Goal: Check status: Check status

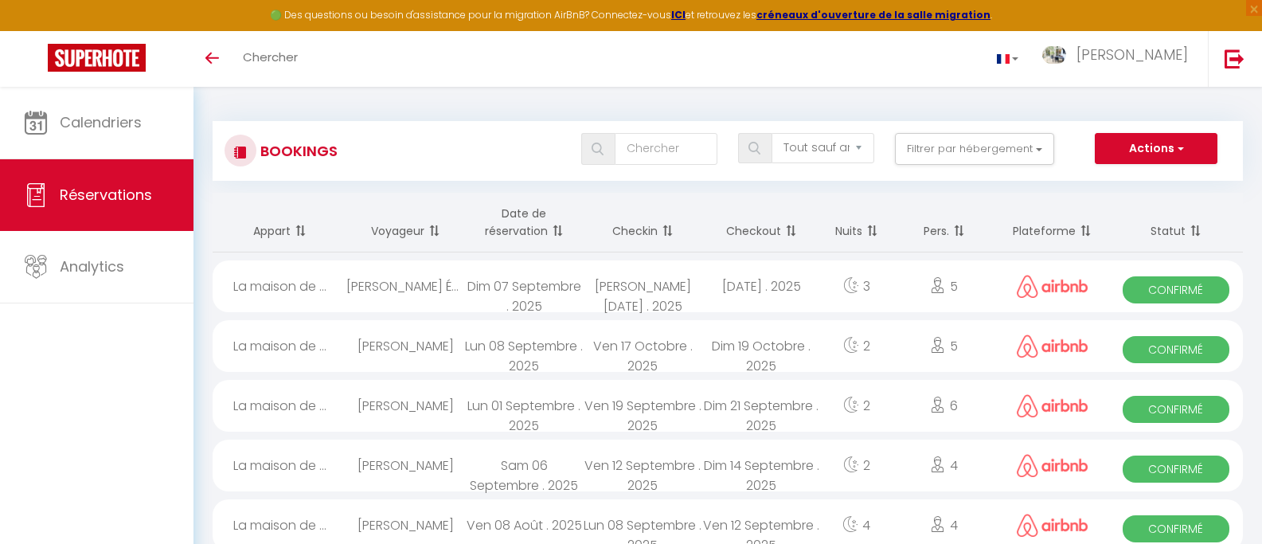
select select "not_cancelled"
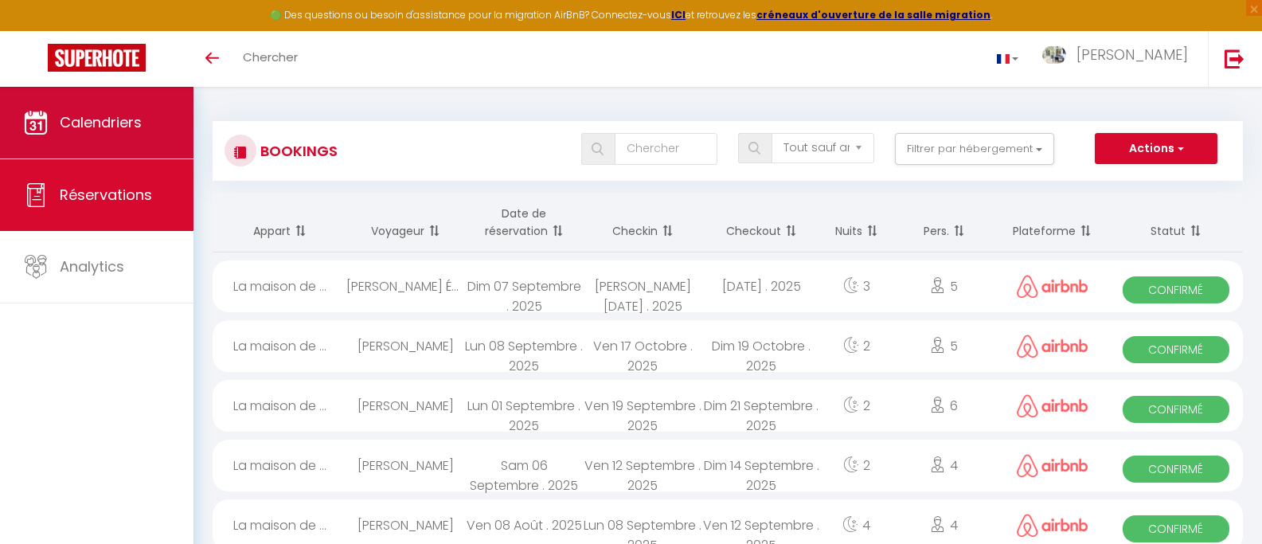
click at [93, 138] on link "Calendriers" at bounding box center [96, 123] width 193 height 72
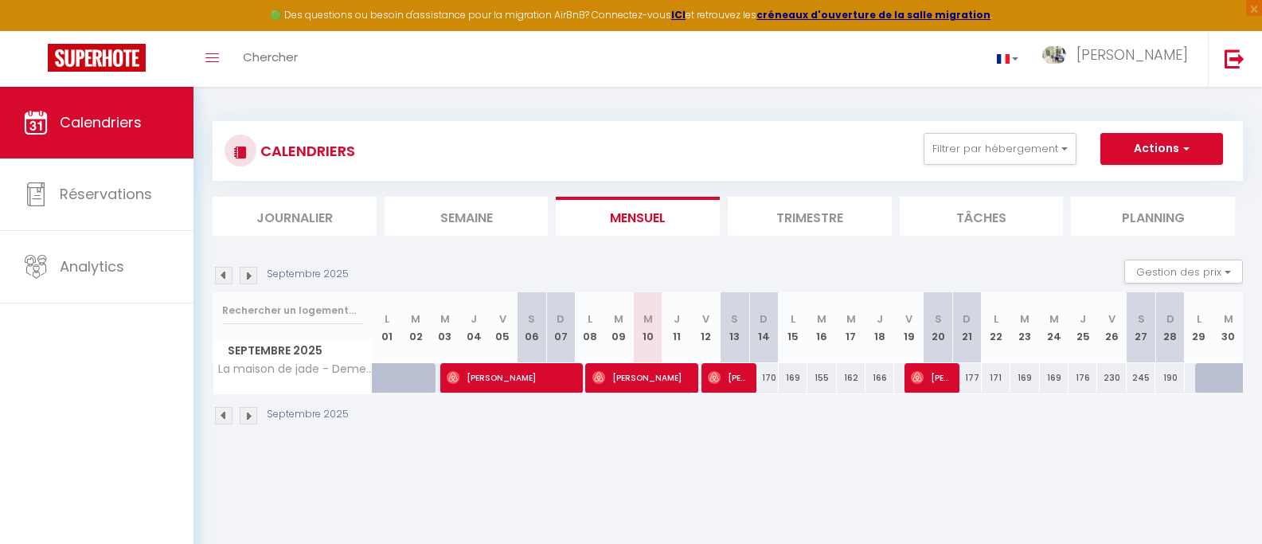
click at [790, 212] on li "Trimestre" at bounding box center [810, 216] width 164 height 39
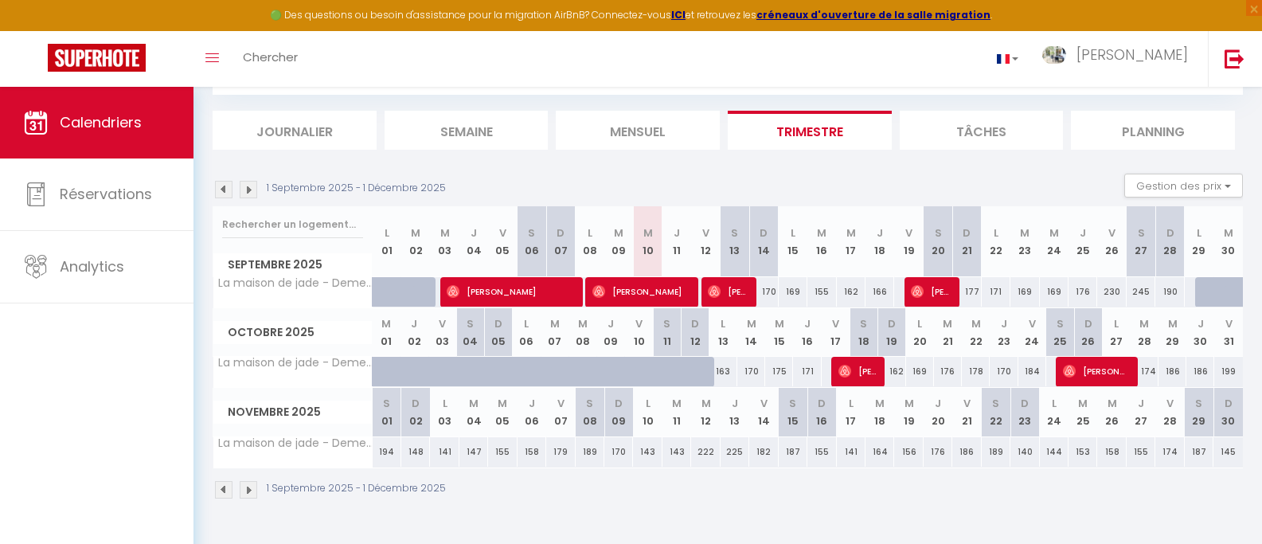
scroll to position [87, 0]
